Goal: Task Accomplishment & Management: Manage account settings

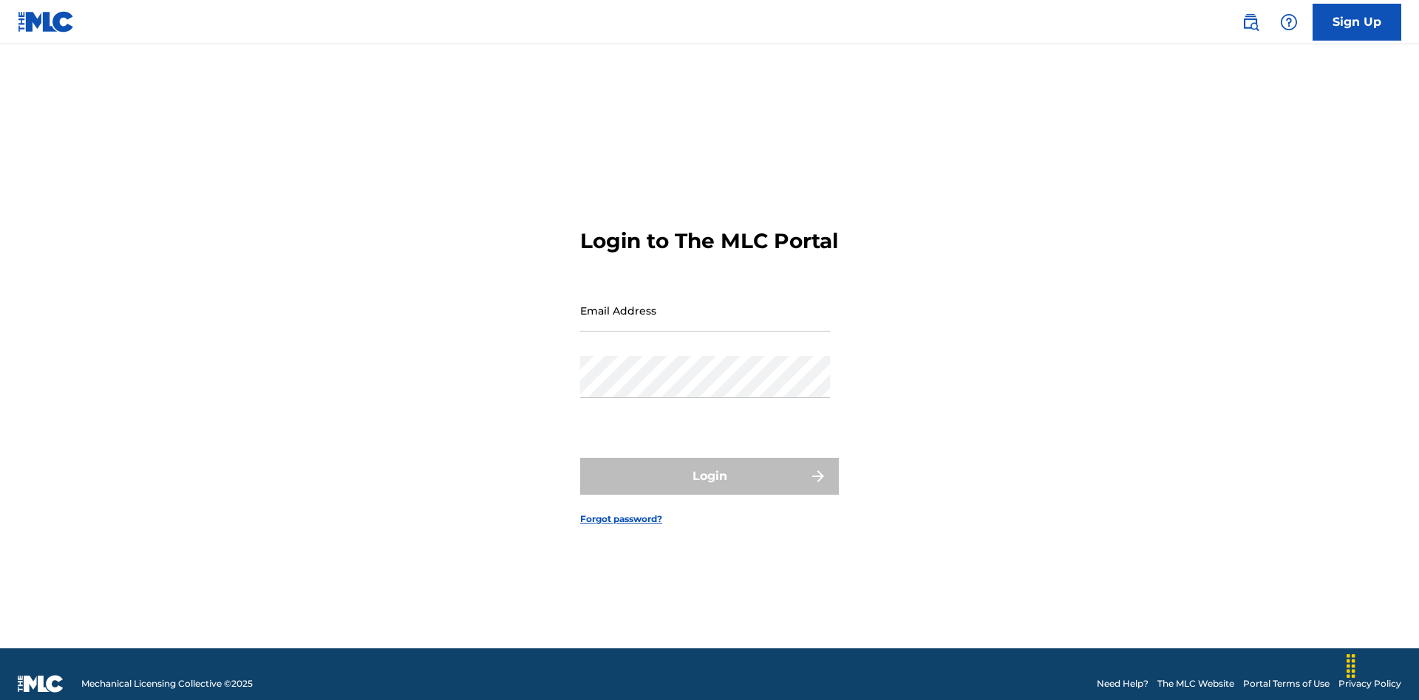
scroll to position [19, 0]
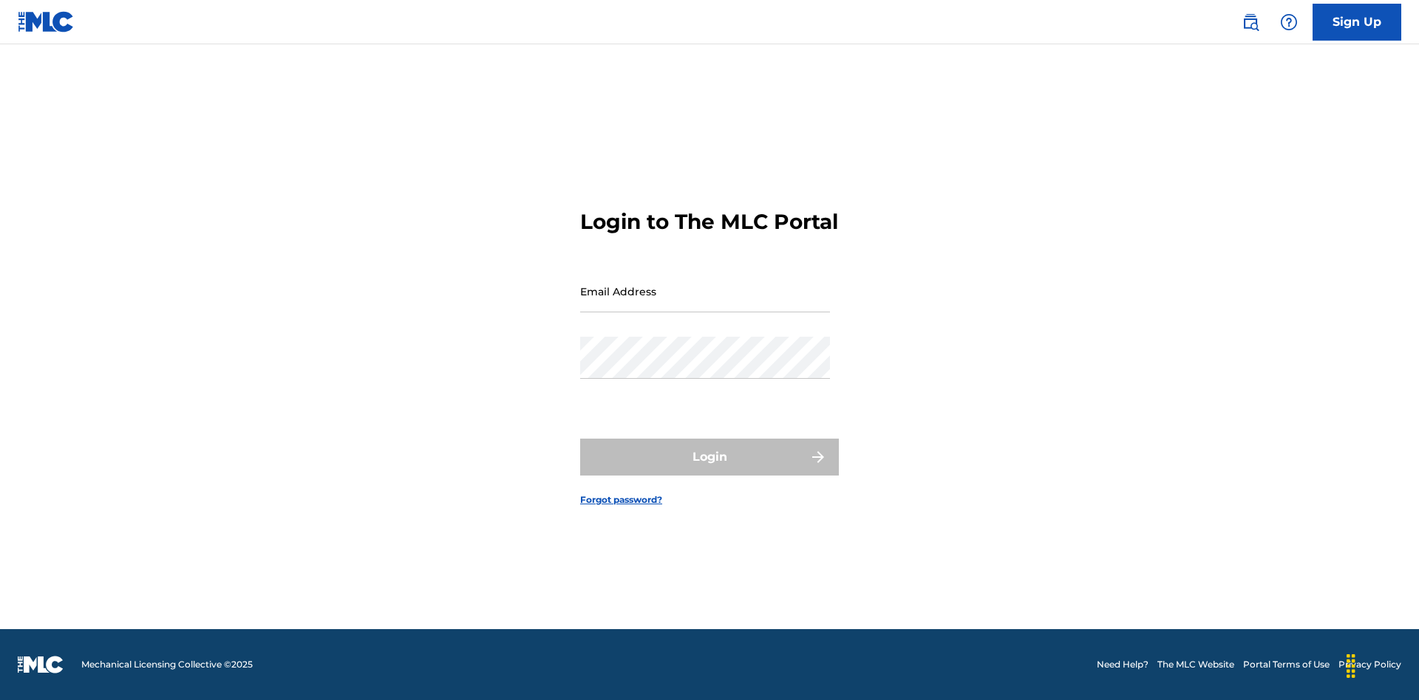
click at [705, 304] on input "Email Address" at bounding box center [705, 291] width 250 height 42
type input "69e1f26e-4564-4e64-8294-61e17a032b43@mailslurp.com"
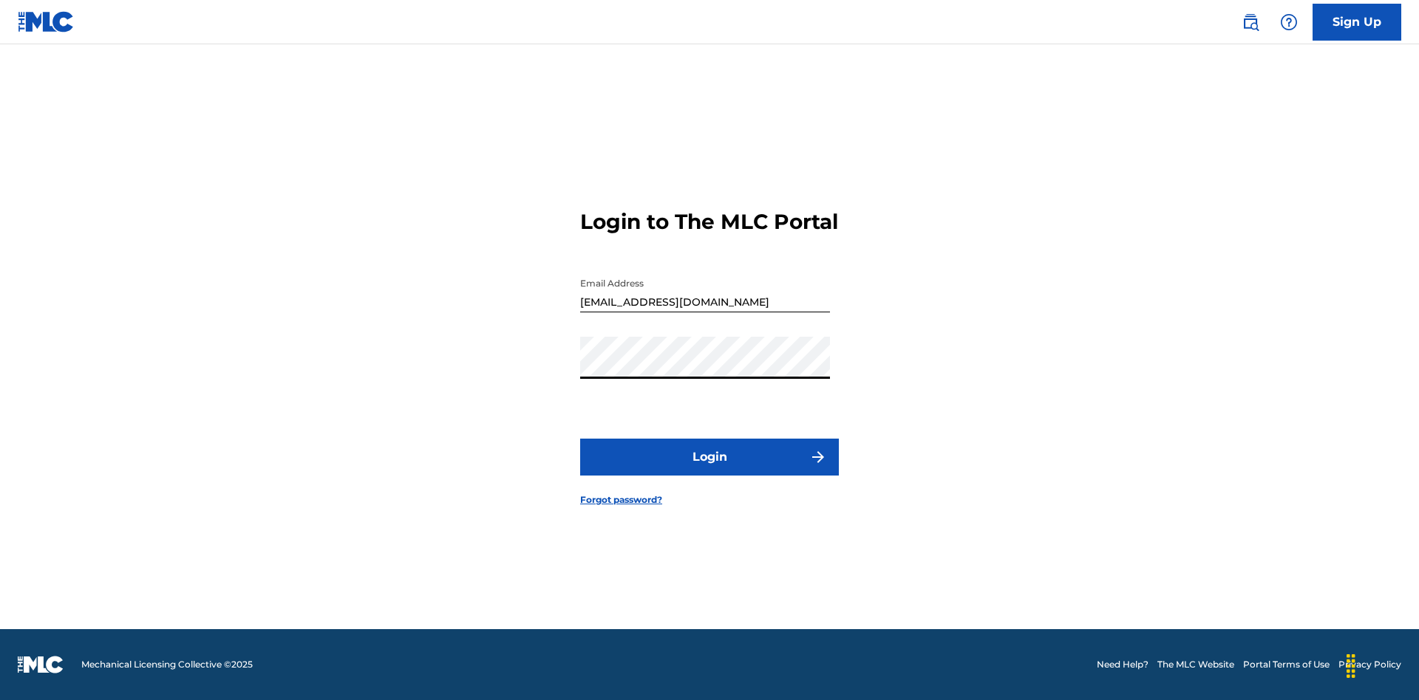
click at [709, 470] on button "Login" at bounding box center [709, 457] width 259 height 37
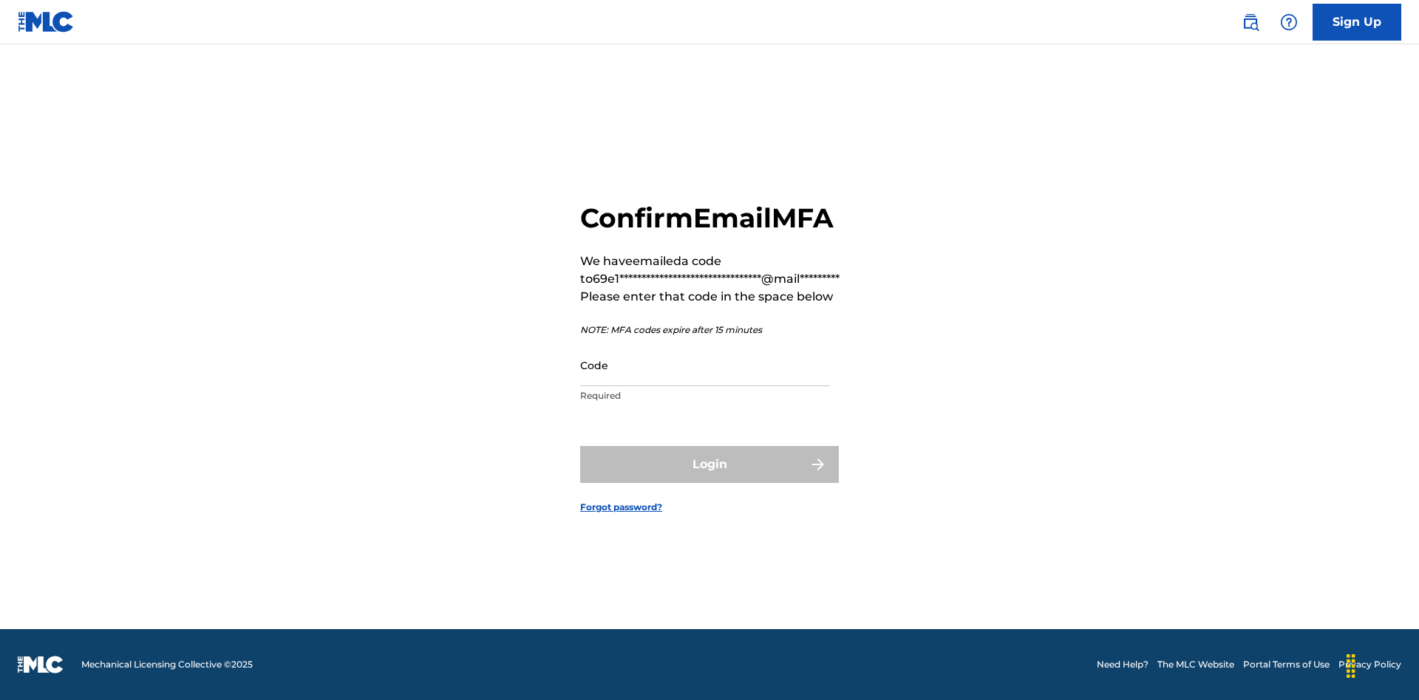
click at [705, 365] on input "Code" at bounding box center [705, 365] width 250 height 42
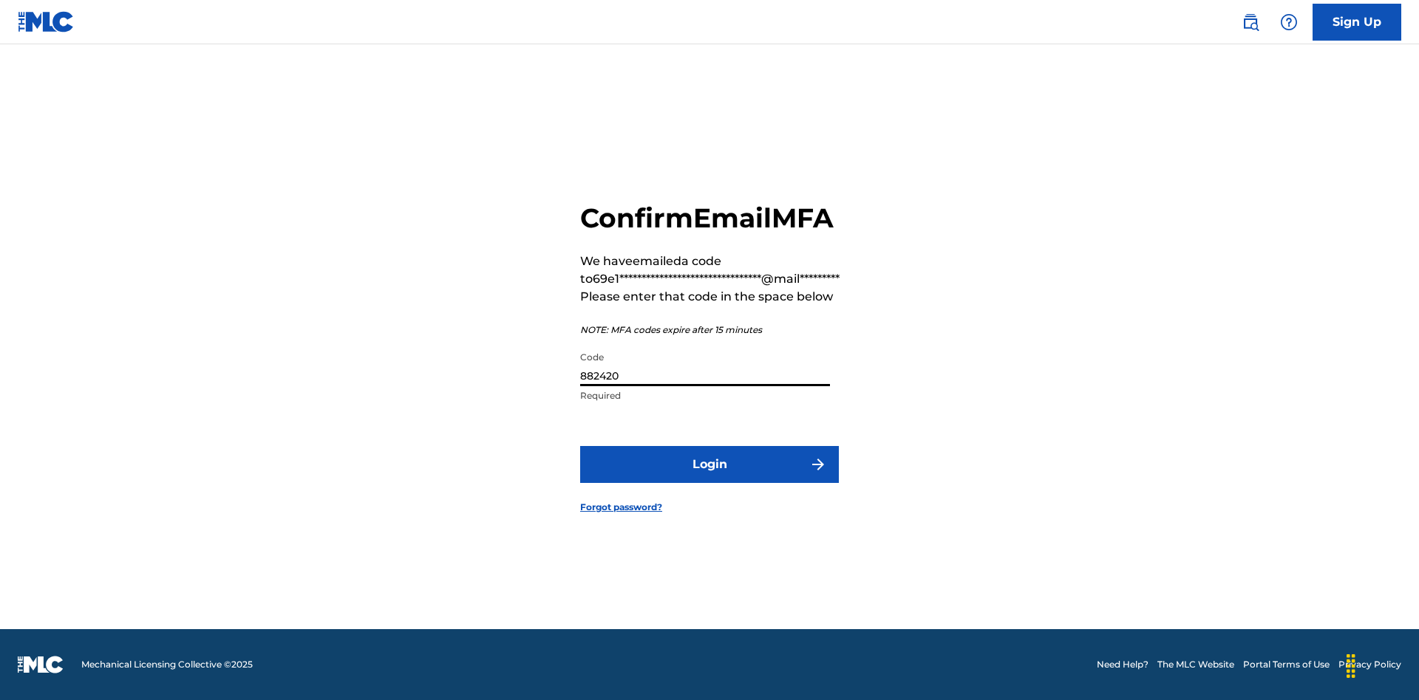
type input "882420"
click at [709, 464] on button "Login" at bounding box center [709, 464] width 259 height 37
